Goal: Information Seeking & Learning: Understand process/instructions

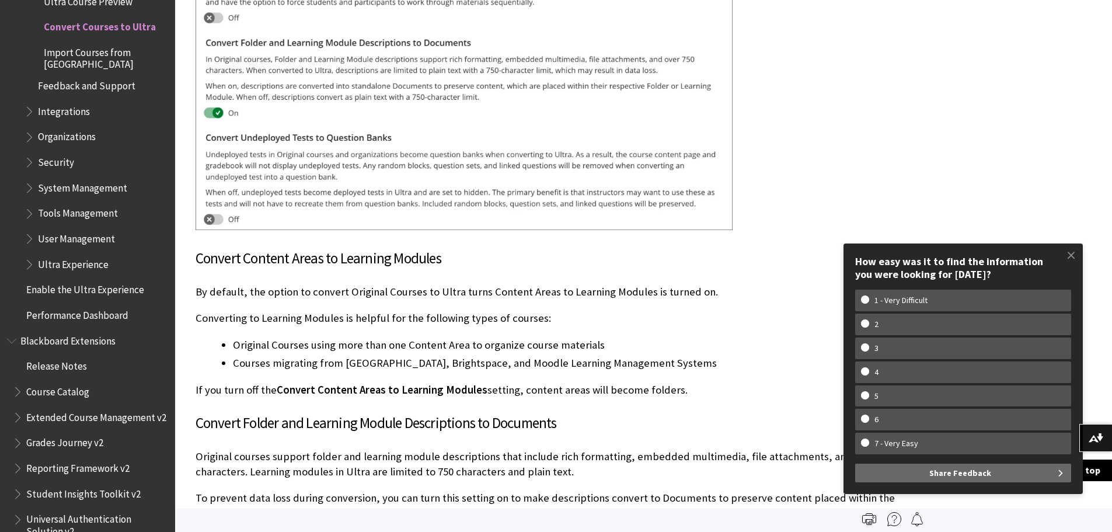
scroll to position [3256, 0]
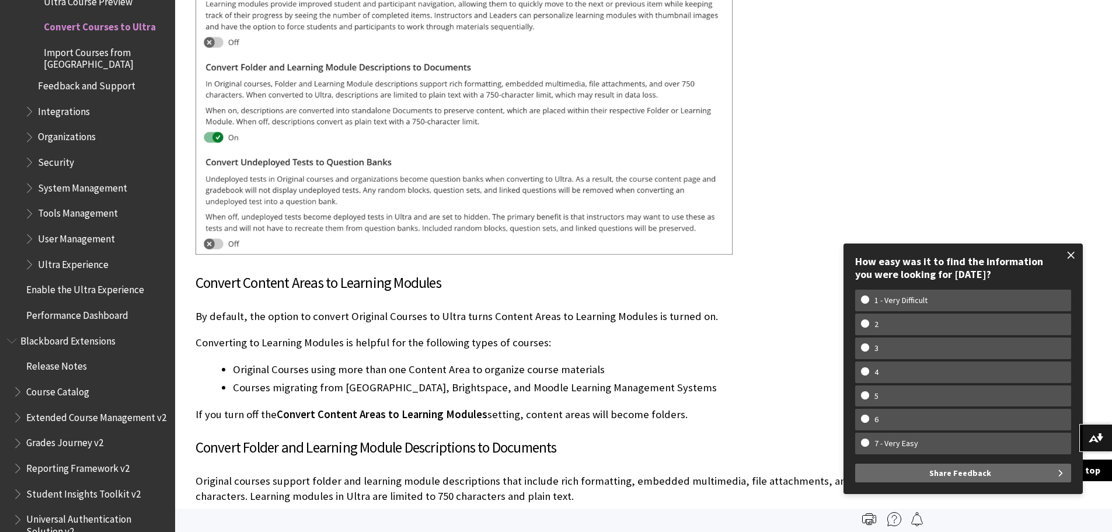
click at [1072, 253] on span at bounding box center [1071, 255] width 25 height 25
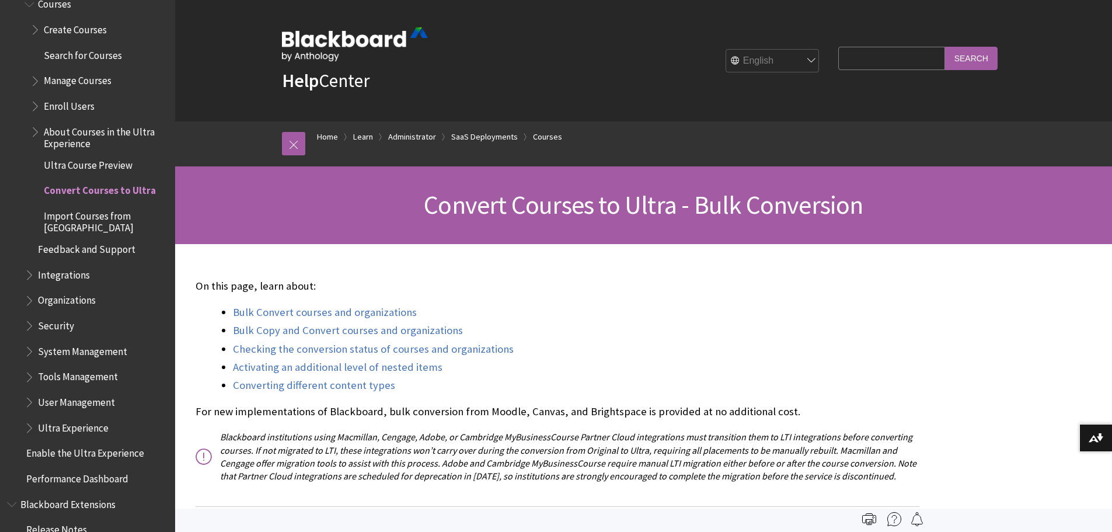
scroll to position [1340, 0]
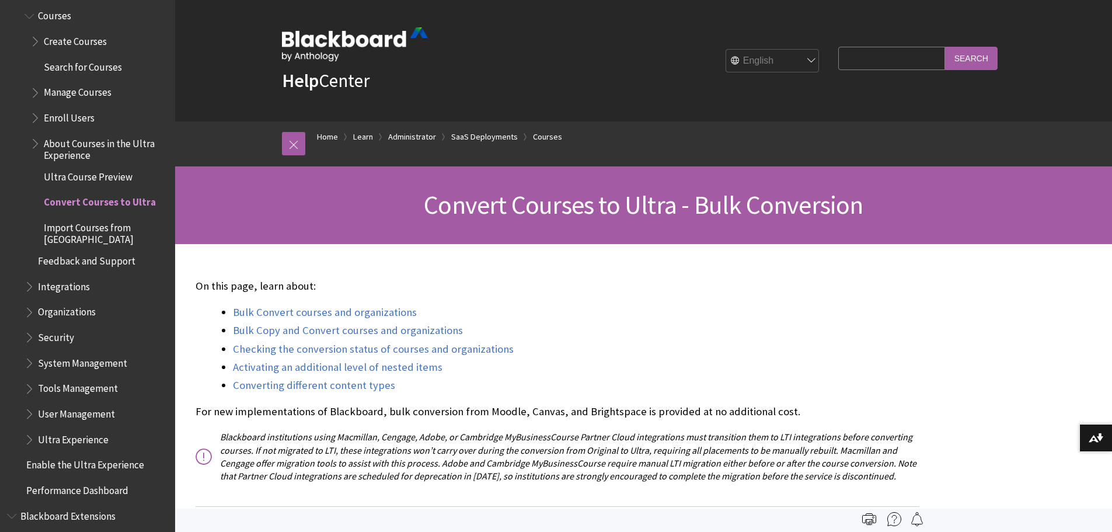
click at [61, 144] on span "About Courses in the Ultra Experience" at bounding box center [105, 147] width 123 height 27
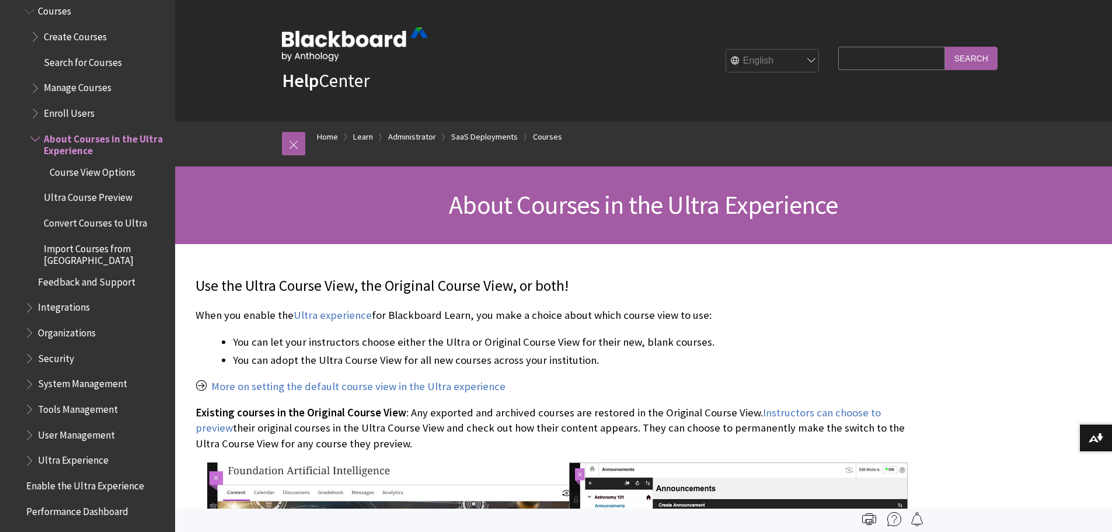
scroll to position [1339, 0]
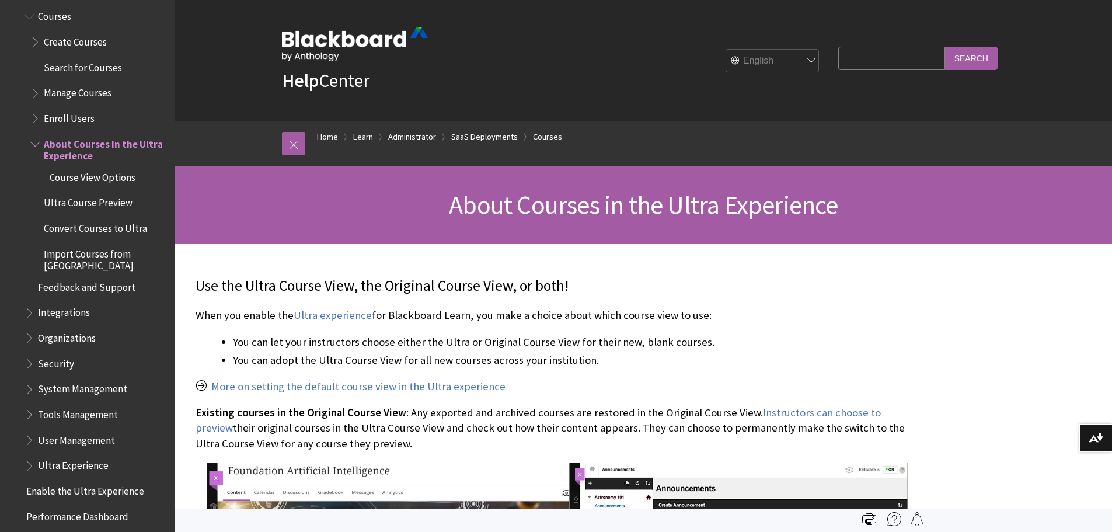
click at [66, 225] on span "Convert Courses to Ultra" at bounding box center [95, 226] width 103 height 16
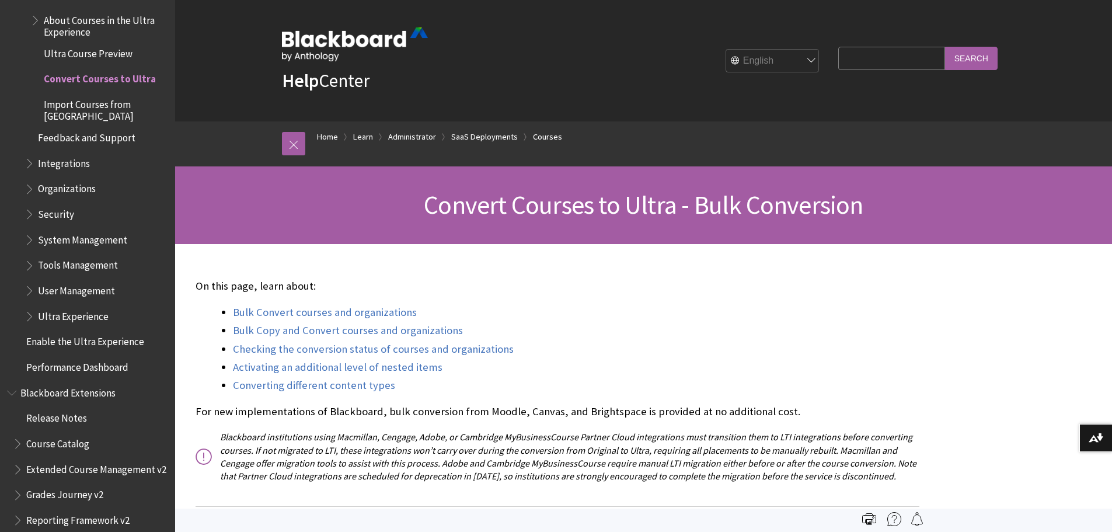
scroll to position [1340, 0]
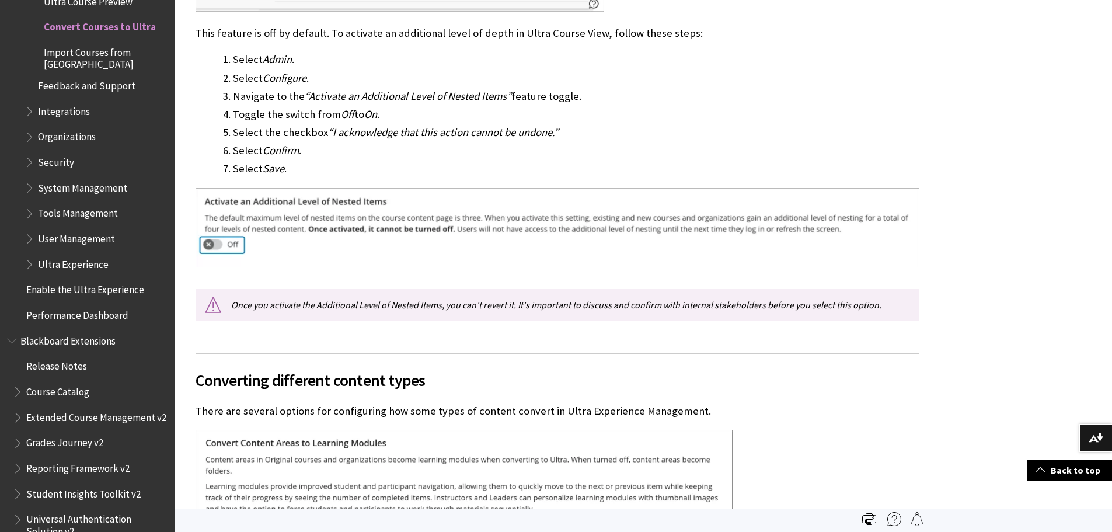
scroll to position [2771, 0]
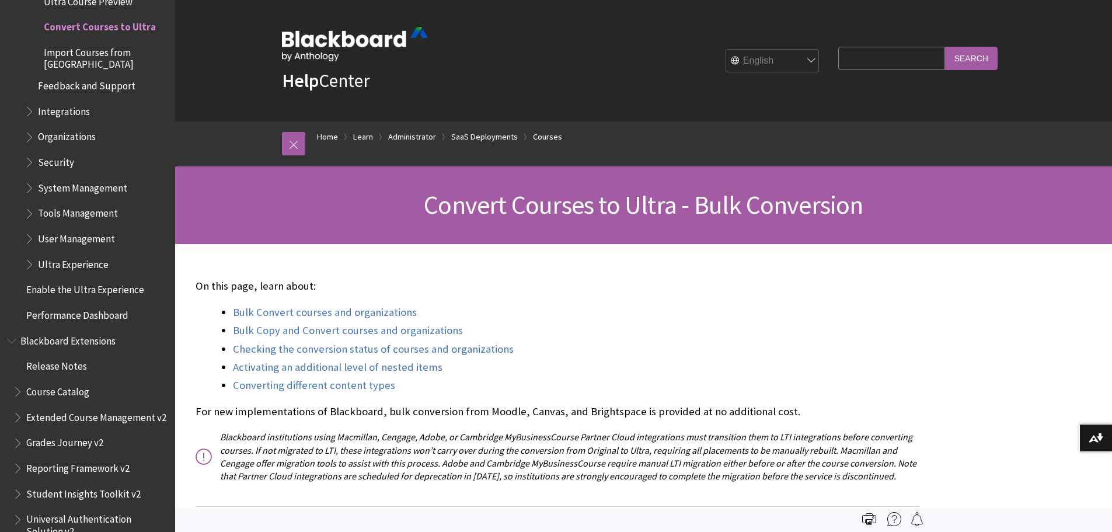
click at [852, 60] on input "Search Query" at bounding box center [891, 58] width 106 height 23
type input "items that don't convert"
click at [945, 47] on input "Search" at bounding box center [971, 58] width 53 height 23
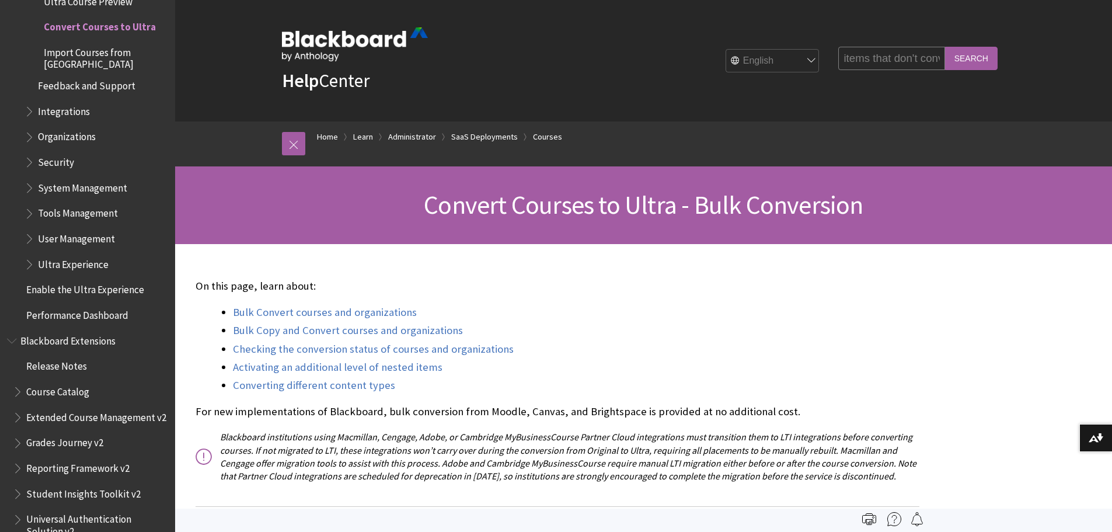
click at [962, 57] on input "Search" at bounding box center [971, 58] width 53 height 23
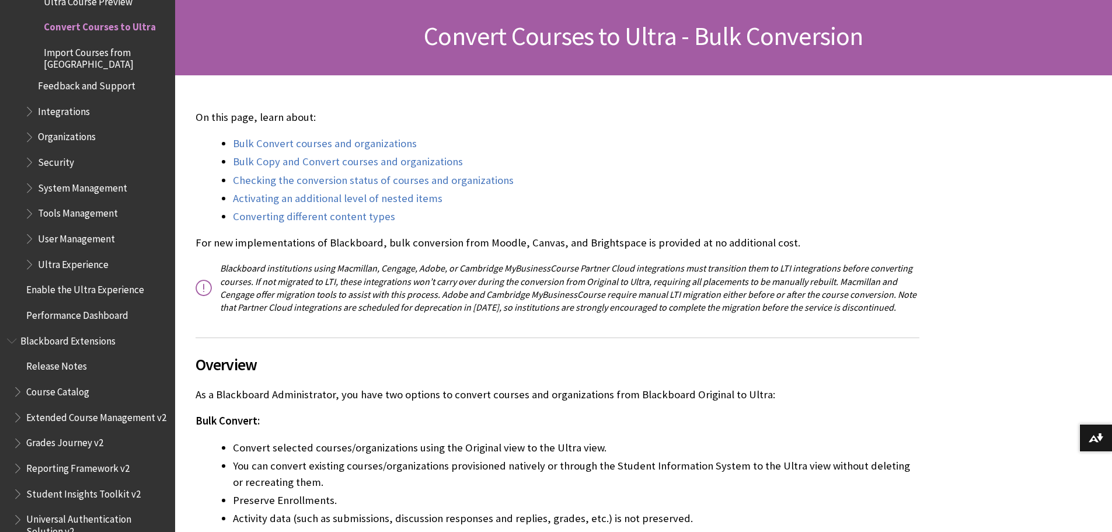
scroll to position [234, 0]
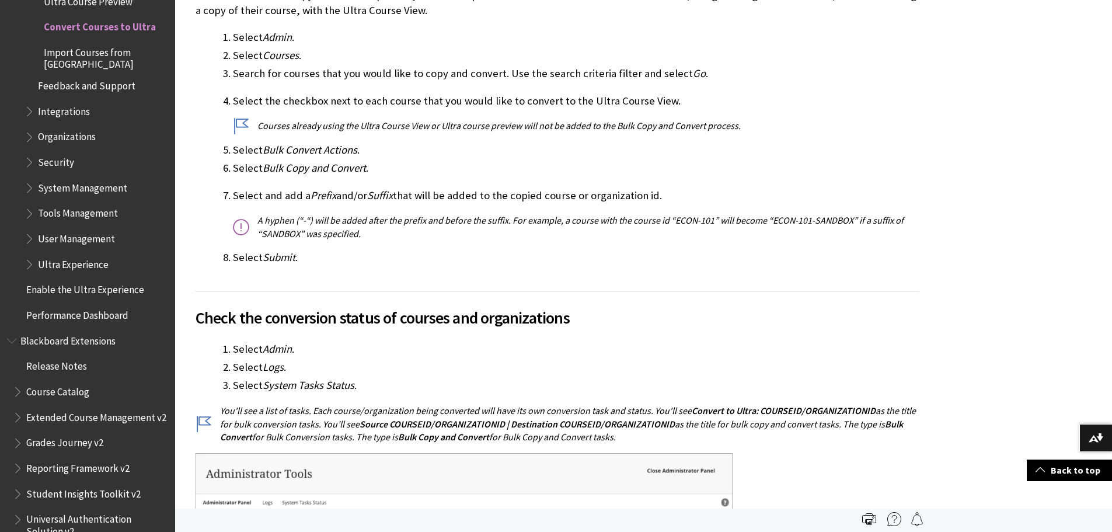
scroll to position [1460, 0]
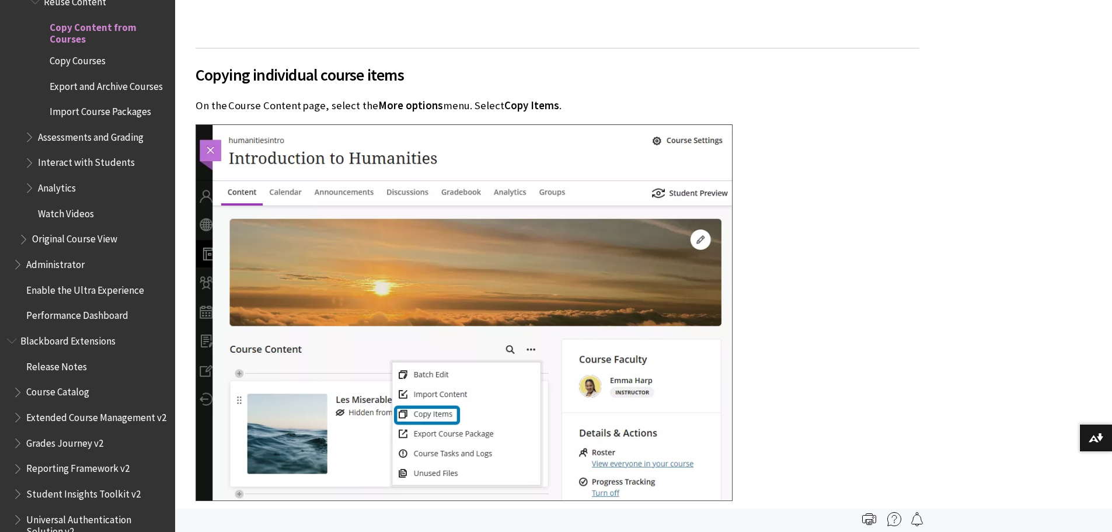
scroll to position [2336, 0]
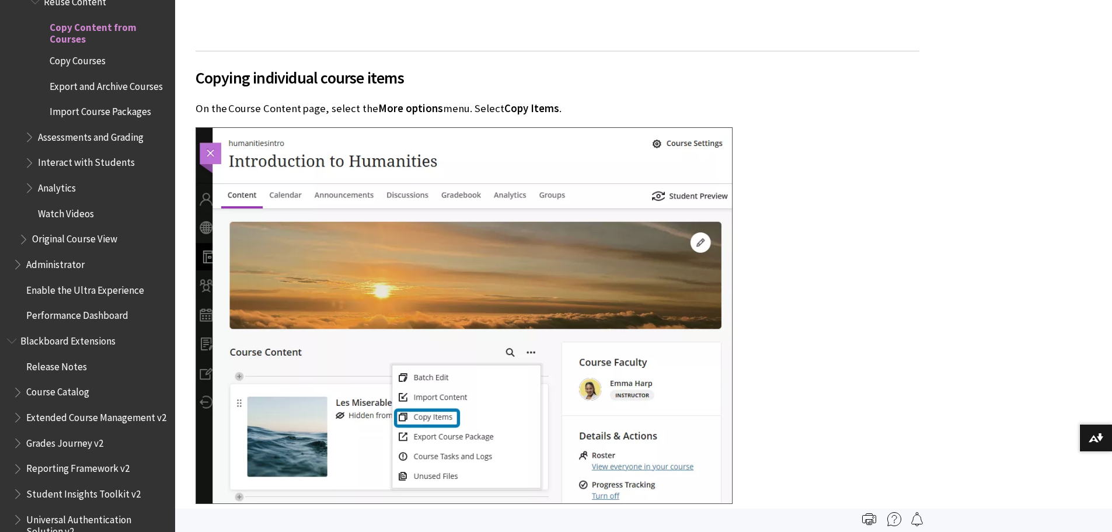
drag, startPoint x: 300, startPoint y: 79, endPoint x: 579, endPoint y: 86, distance: 279.2
click at [579, 86] on span "Copying individual course items" at bounding box center [558, 77] width 724 height 25
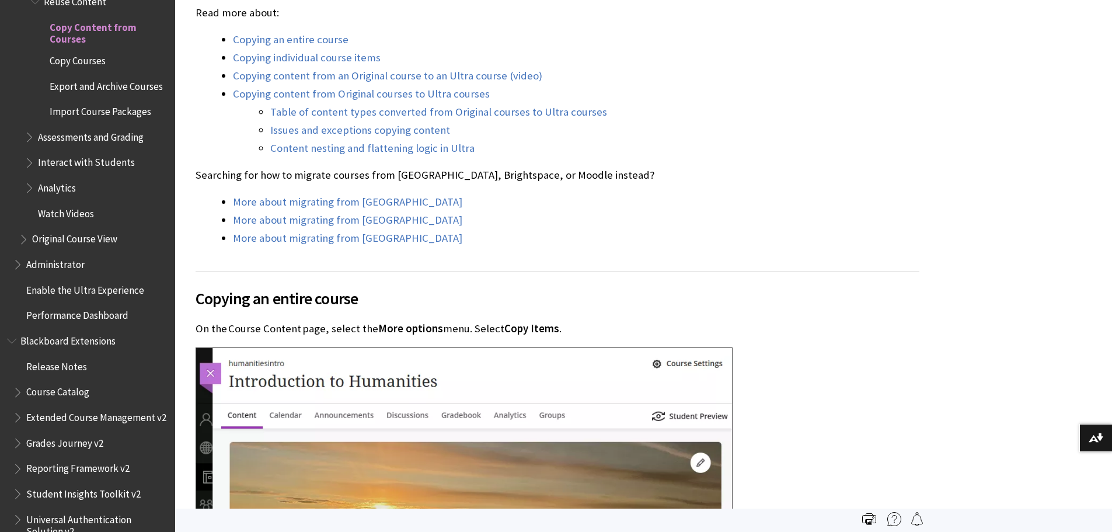
scroll to position [409, 0]
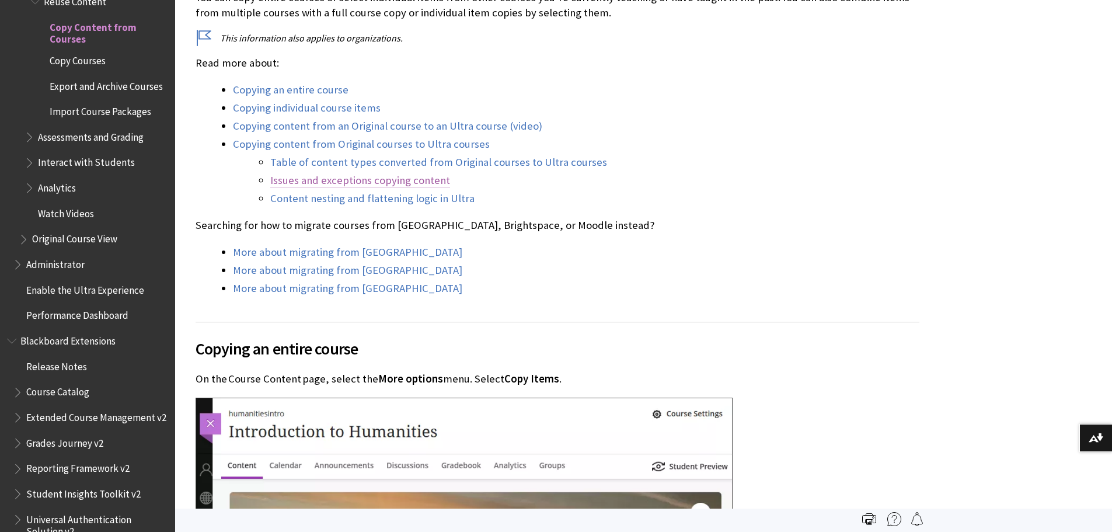
click at [400, 180] on link "Issues and exceptions copying content" at bounding box center [360, 180] width 180 height 14
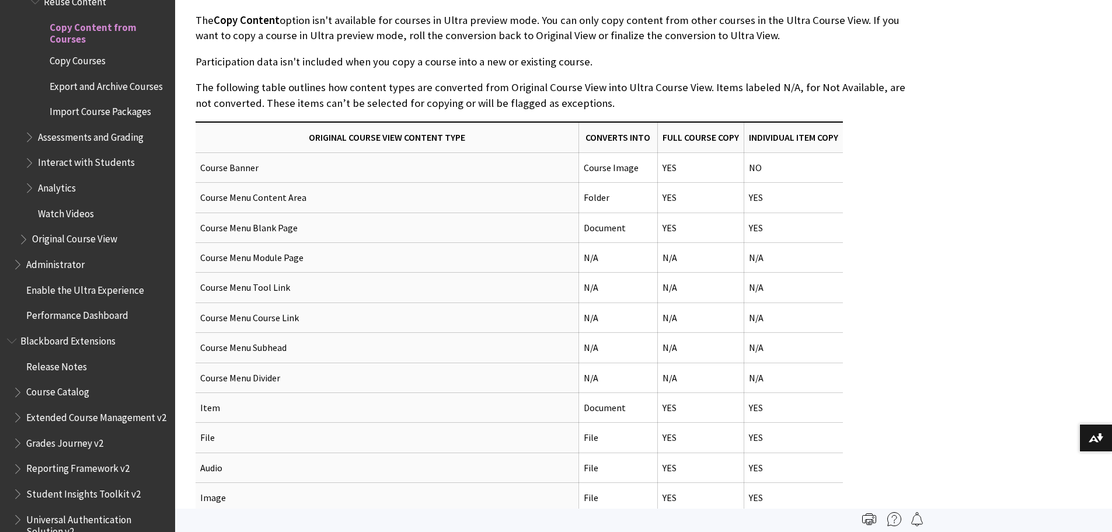
scroll to position [3882, 0]
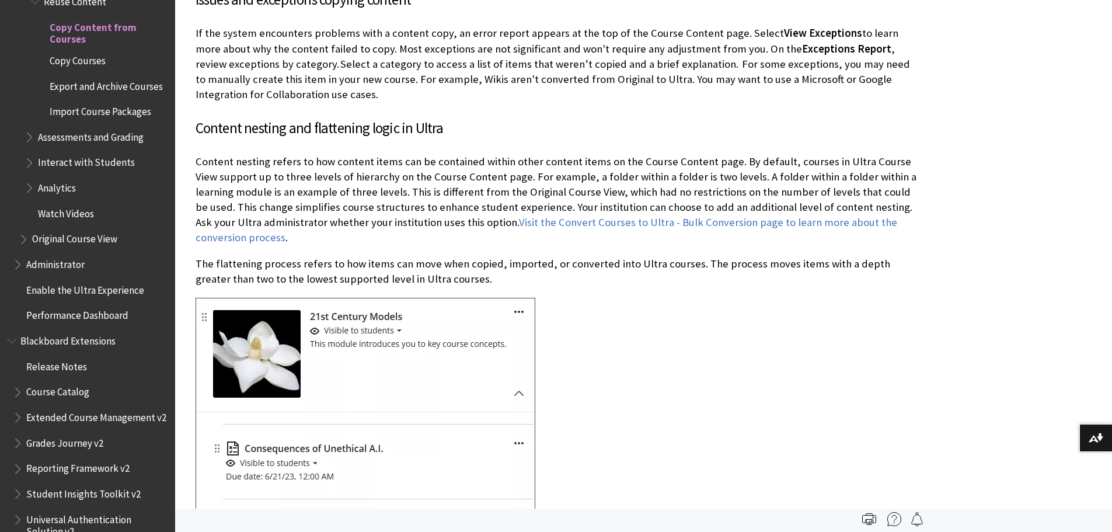
scroll to position [5063, 0]
